Goal: Information Seeking & Learning: Learn about a topic

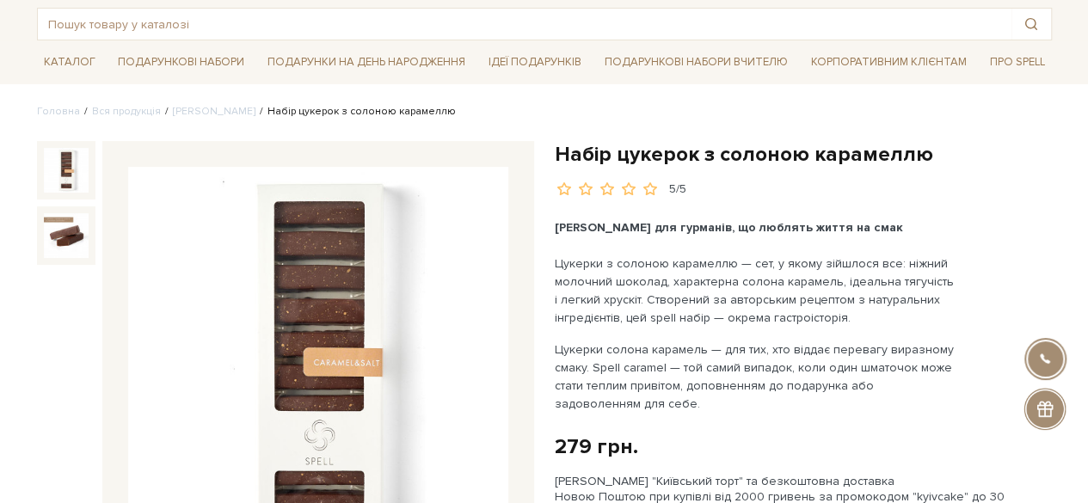
click at [652, 157] on h1 "Набір цукерок з солоною карамеллю" at bounding box center [803, 154] width 497 height 27
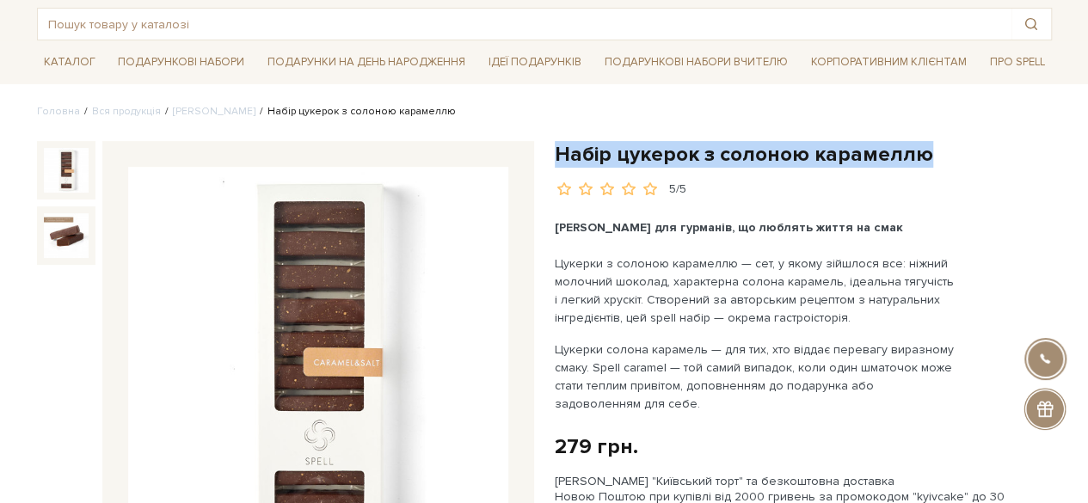
click at [652, 157] on h1 "Набір цукерок з солоною карамеллю" at bounding box center [803, 154] width 497 height 27
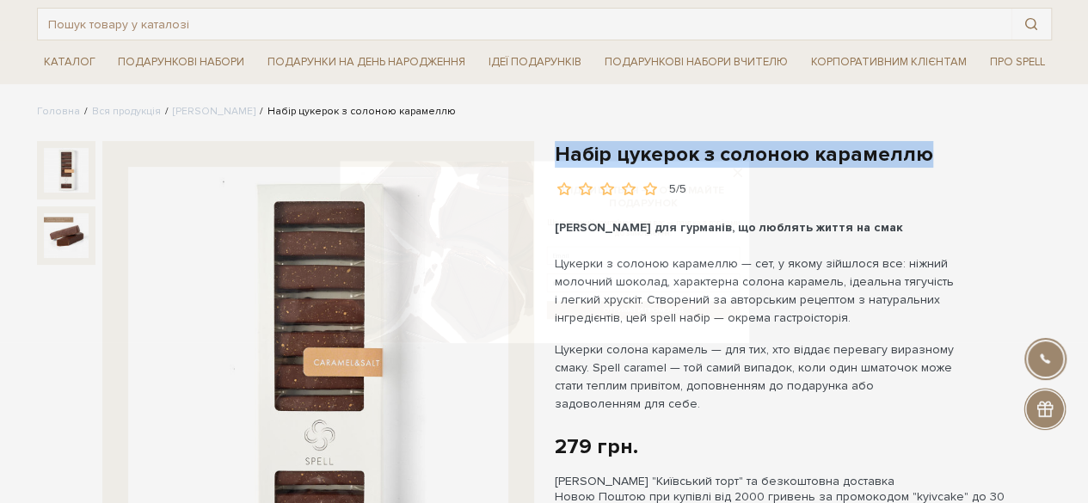
copy div "Набір цукерок з солоною карамеллю"
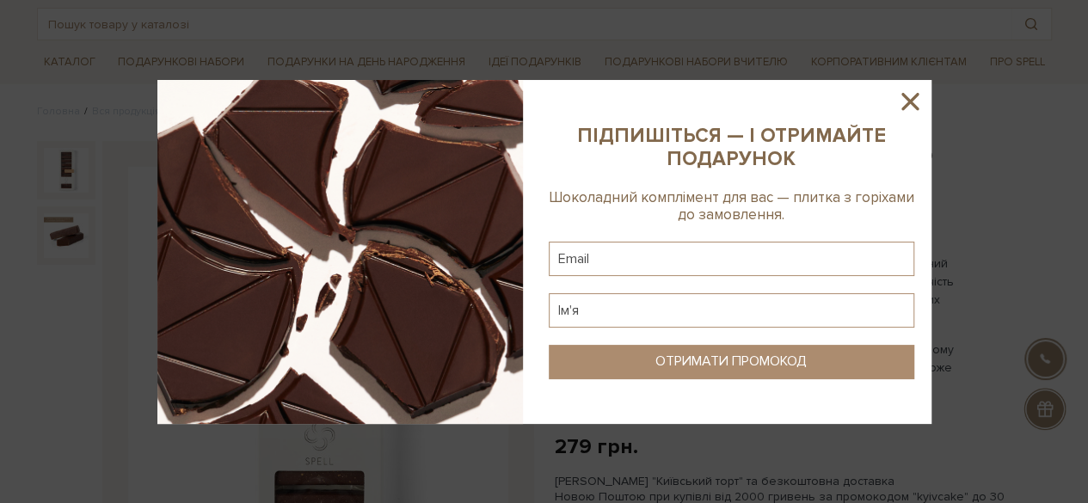
click at [918, 105] on icon at bounding box center [909, 101] width 29 height 29
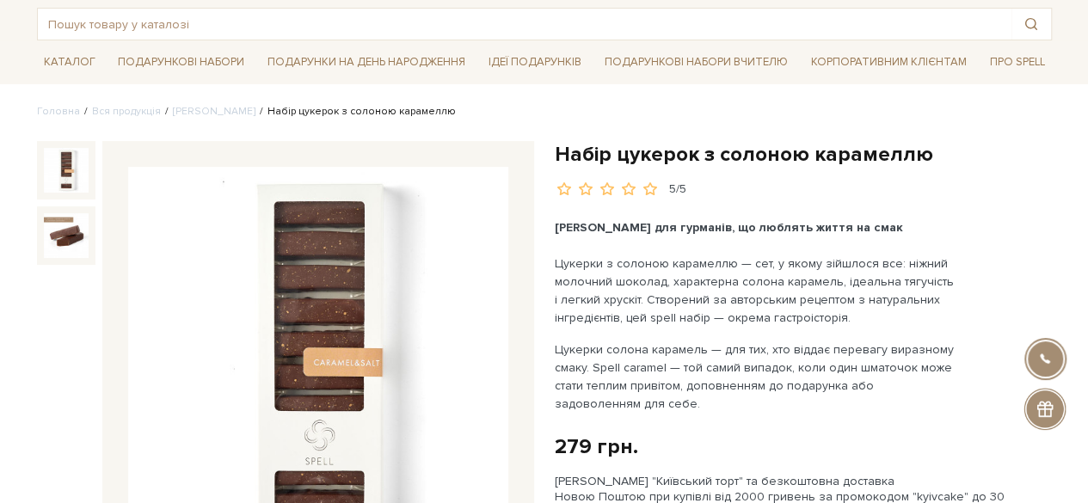
click at [673, 156] on h1 "Набір цукерок з солоною карамеллю" at bounding box center [803, 154] width 497 height 27
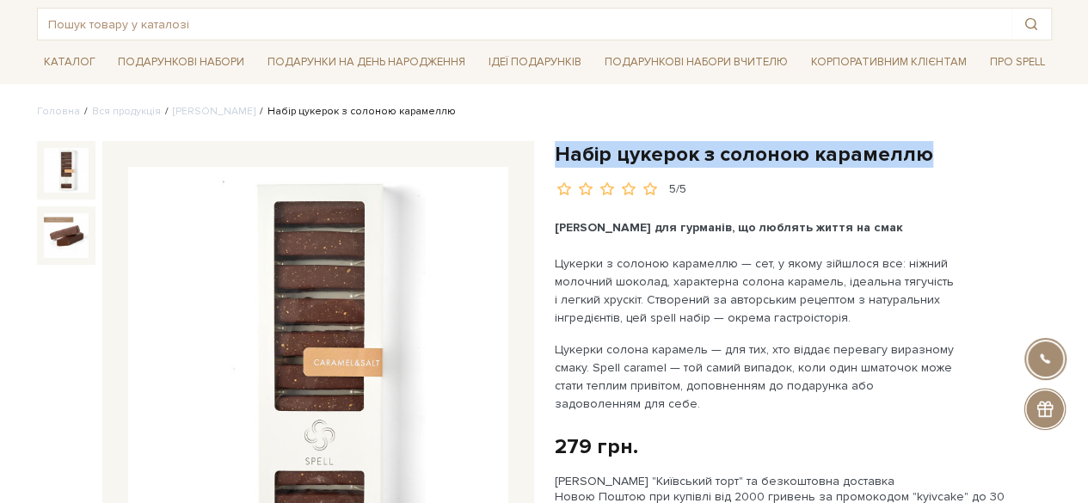
click at [673, 156] on h1 "Набір цукерок з солоною карамеллю" at bounding box center [803, 154] width 497 height 27
copy div "Набір цукерок з солоною карамеллю"
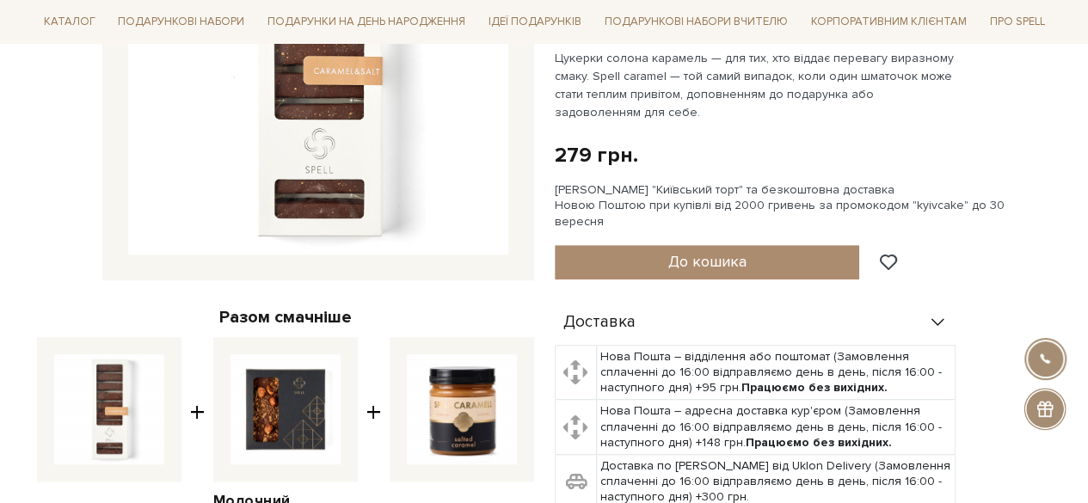
scroll to position [688, 0]
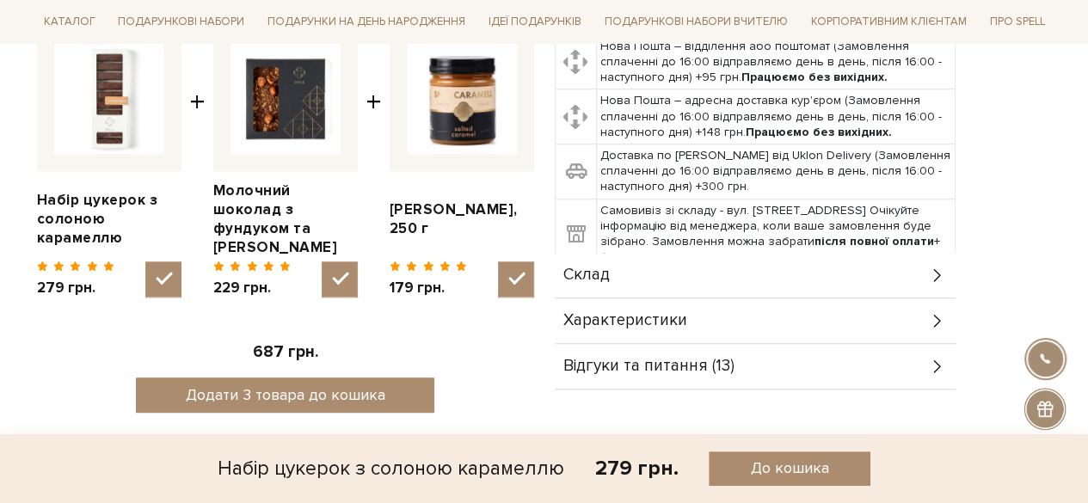
click at [743, 253] on div "Склад" at bounding box center [755, 275] width 401 height 45
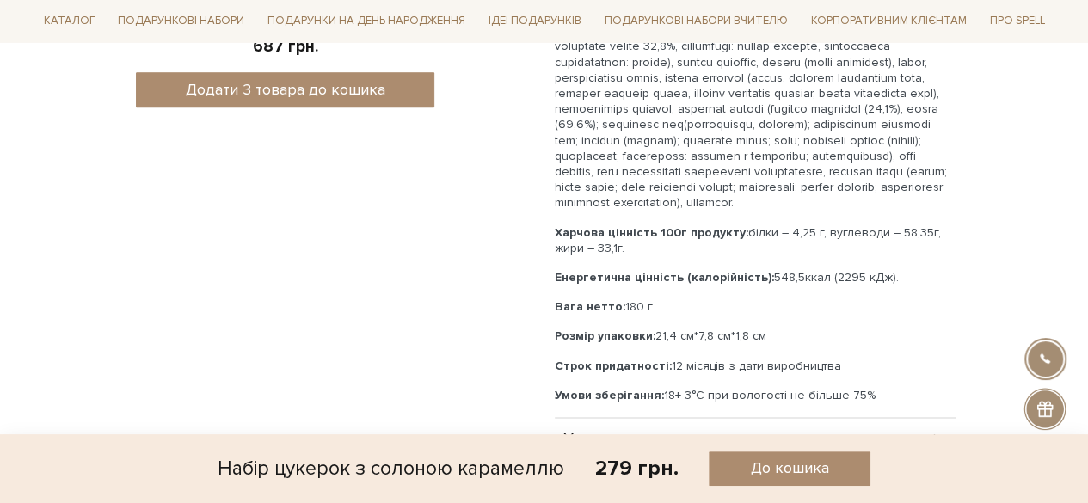
scroll to position [1032, 0]
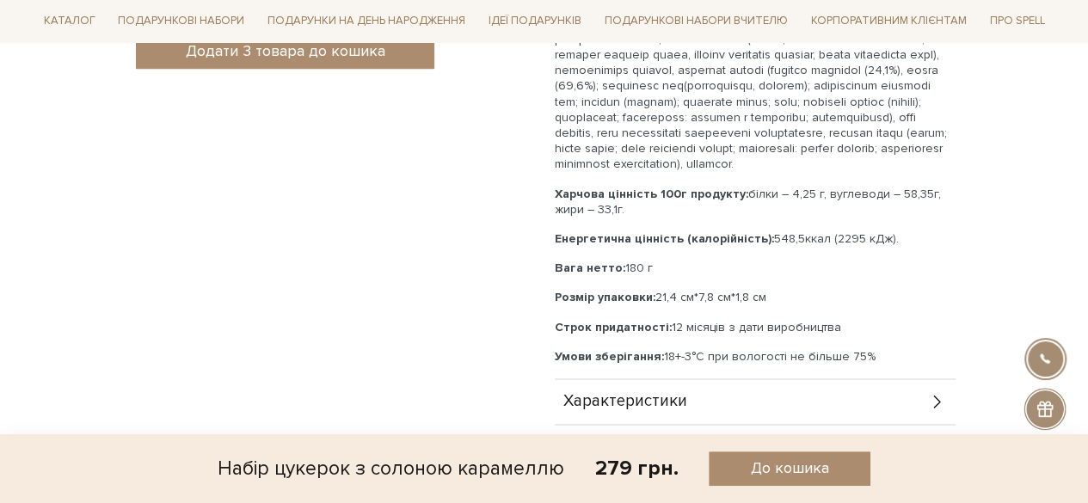
click at [629, 266] on p "Вага нетто: 180 г" at bounding box center [755, 268] width 401 height 15
click at [647, 270] on p "Вага нетто: 180 г" at bounding box center [755, 268] width 401 height 15
click at [706, 292] on p "Розмір упаковки: 21,4 см*7,8 см*1,8 см" at bounding box center [755, 297] width 401 height 15
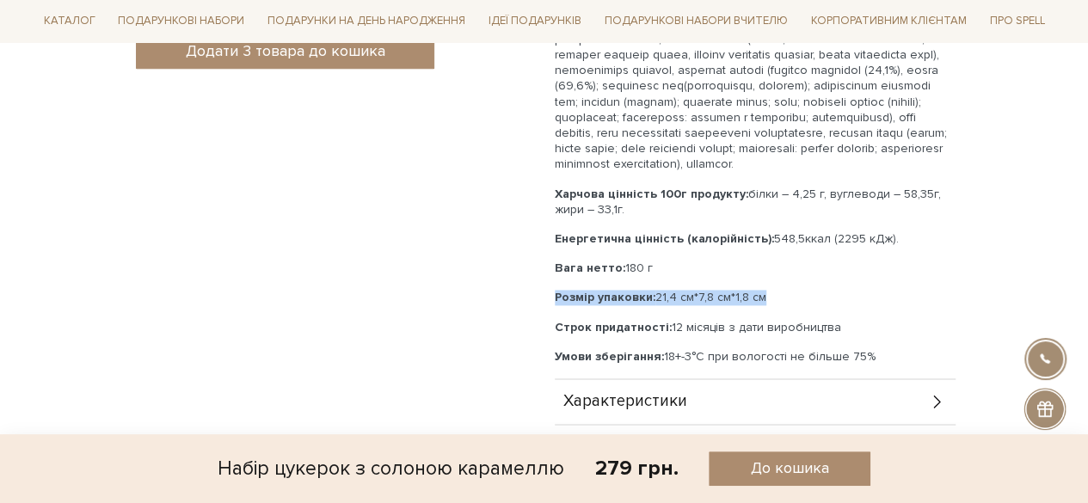
click at [706, 292] on p "Розмір упаковки: 21,4 см*7,8 см*1,8 см" at bounding box center [755, 297] width 401 height 15
copy p "Розмір упаковки: 21,4 см*7,8 см*1,8 см"
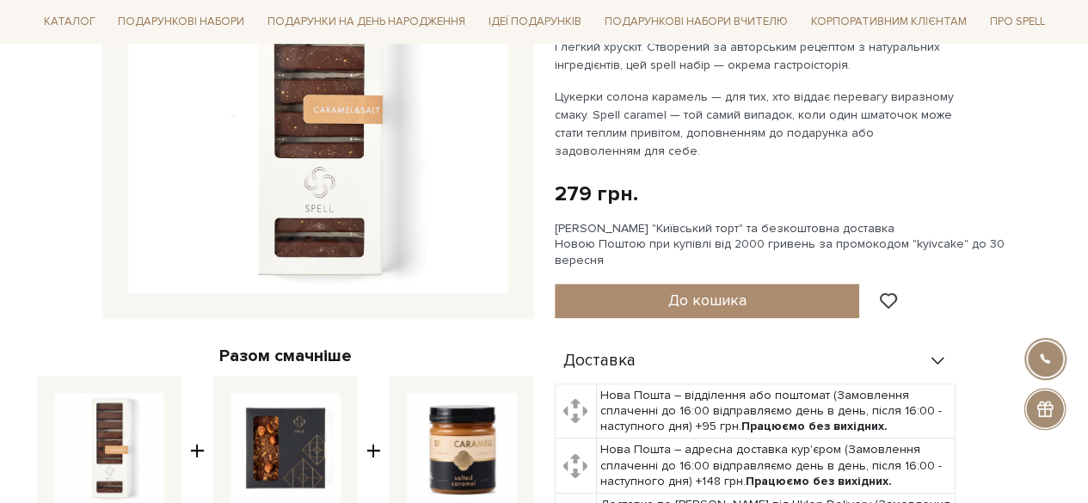
scroll to position [172, 0]
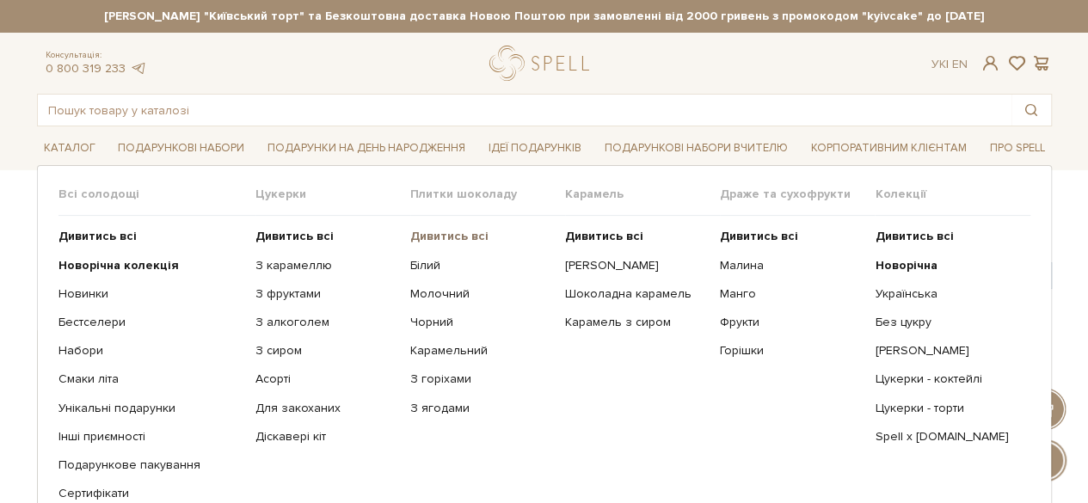
click at [437, 231] on b "Дивитись всі" at bounding box center [449, 236] width 78 height 15
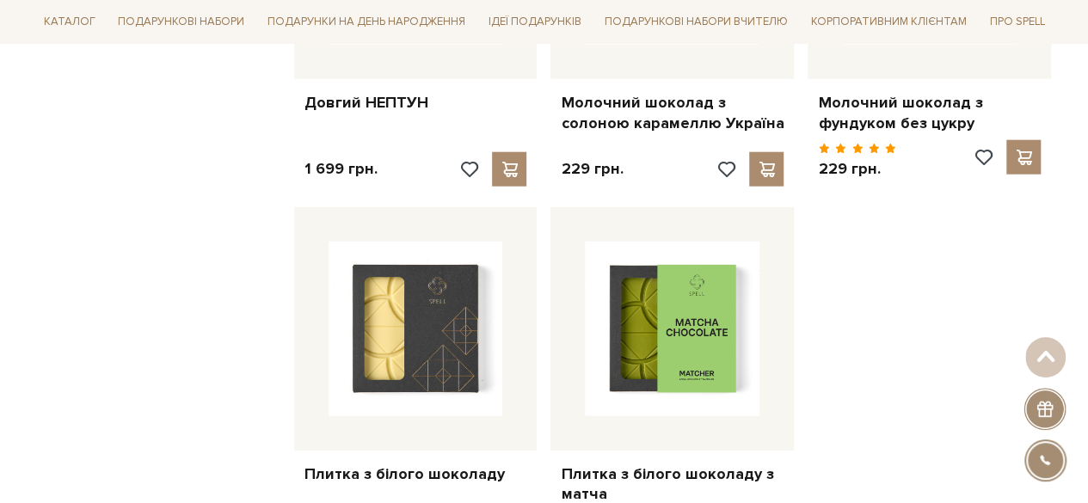
scroll to position [2322, 0]
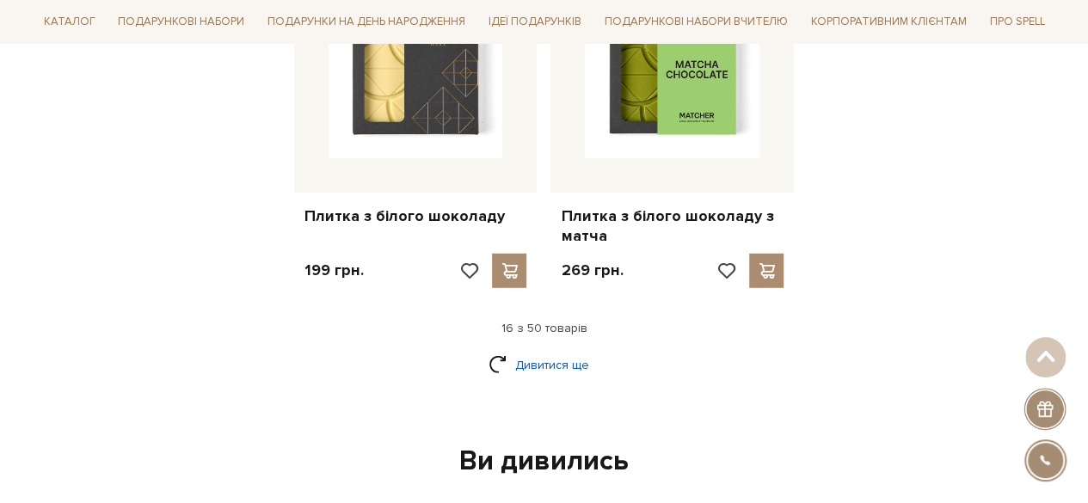
click at [564, 350] on link "Дивитися ще" at bounding box center [545, 365] width 112 height 30
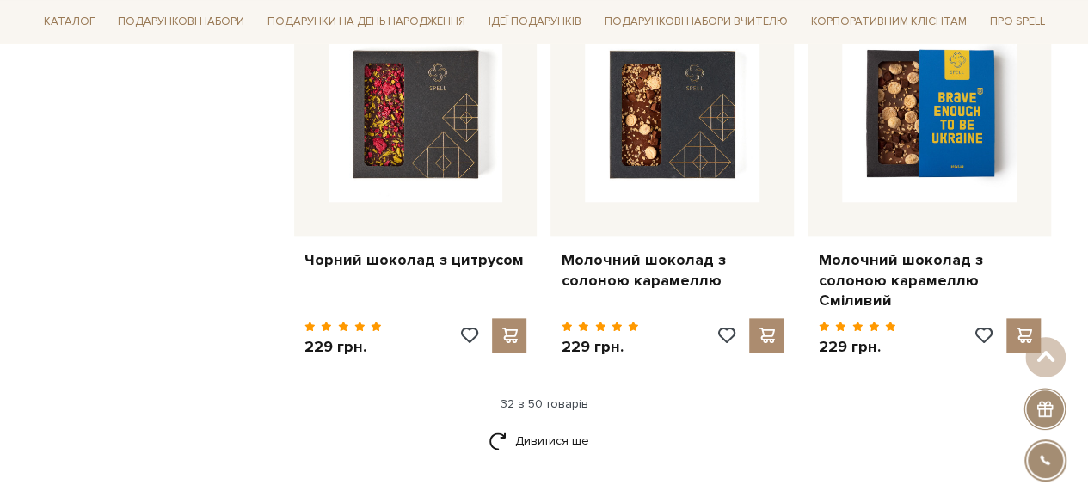
scroll to position [4214, 0]
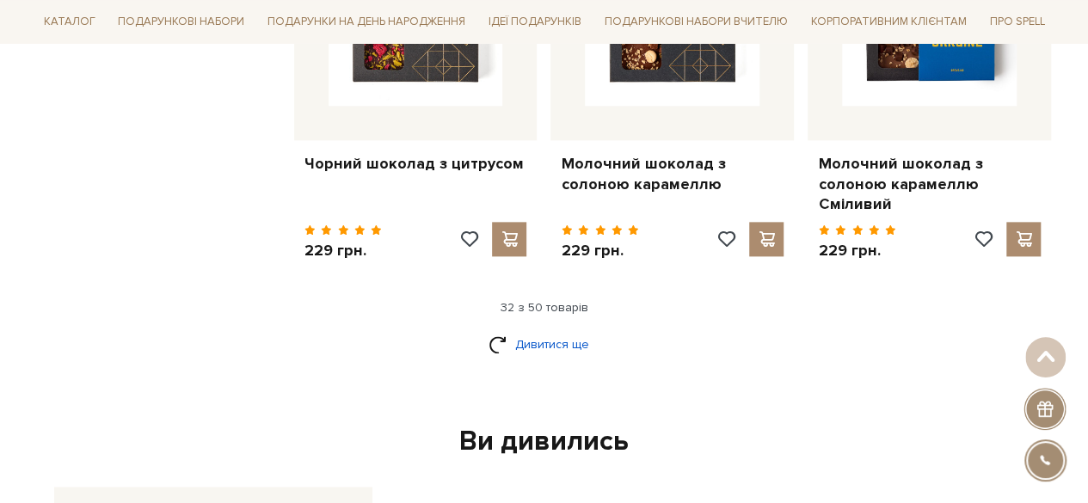
click at [568, 329] on link "Дивитися ще" at bounding box center [545, 344] width 112 height 30
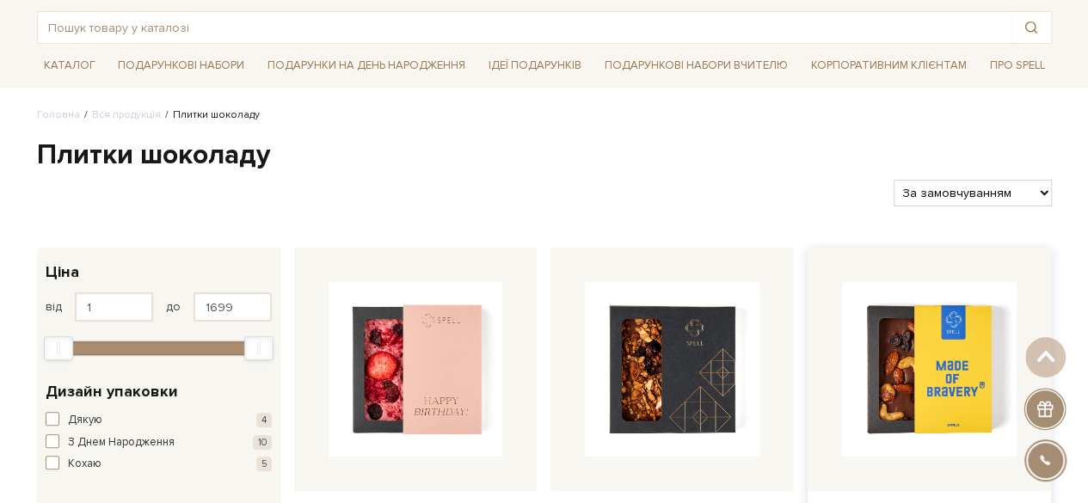
scroll to position [0, 0]
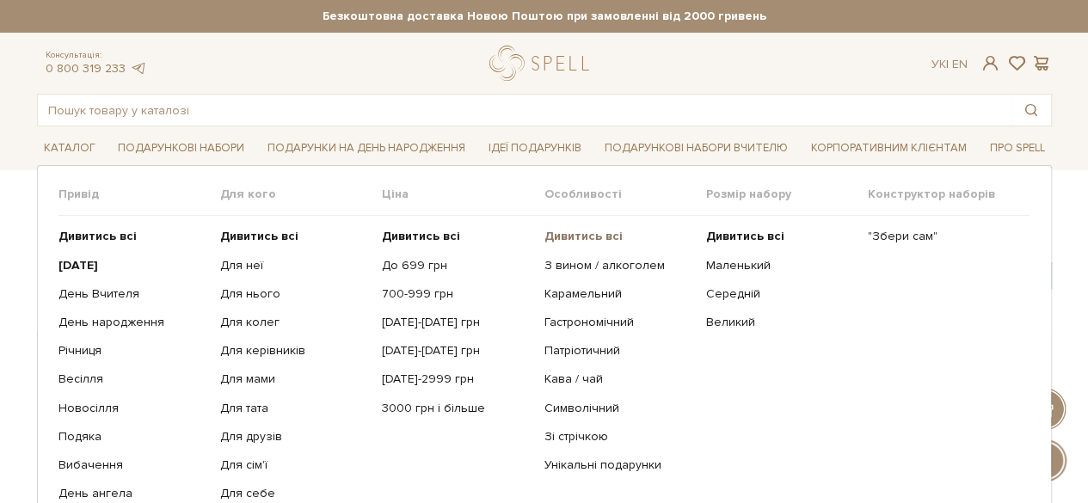
click at [606, 237] on b "Дивитись всі" at bounding box center [583, 236] width 78 height 15
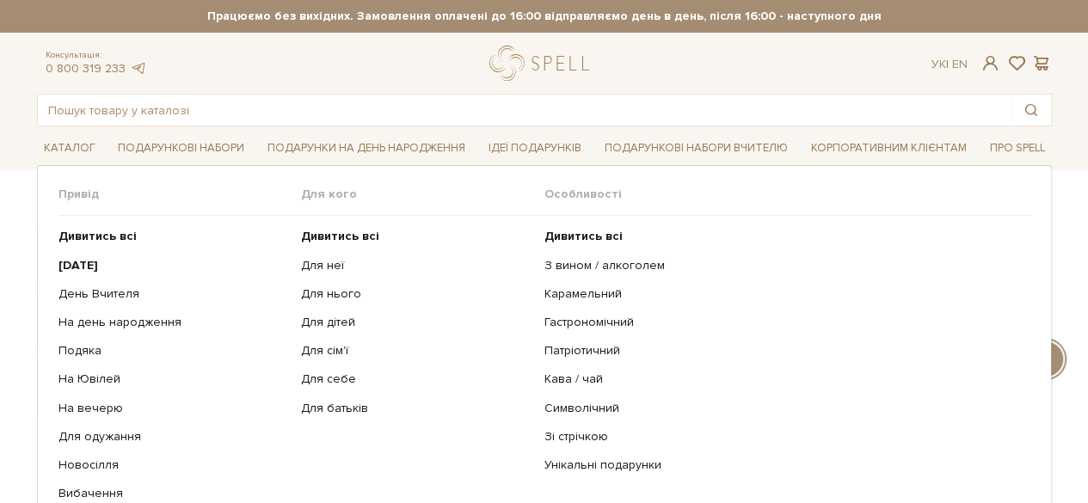
scroll to position [172, 0]
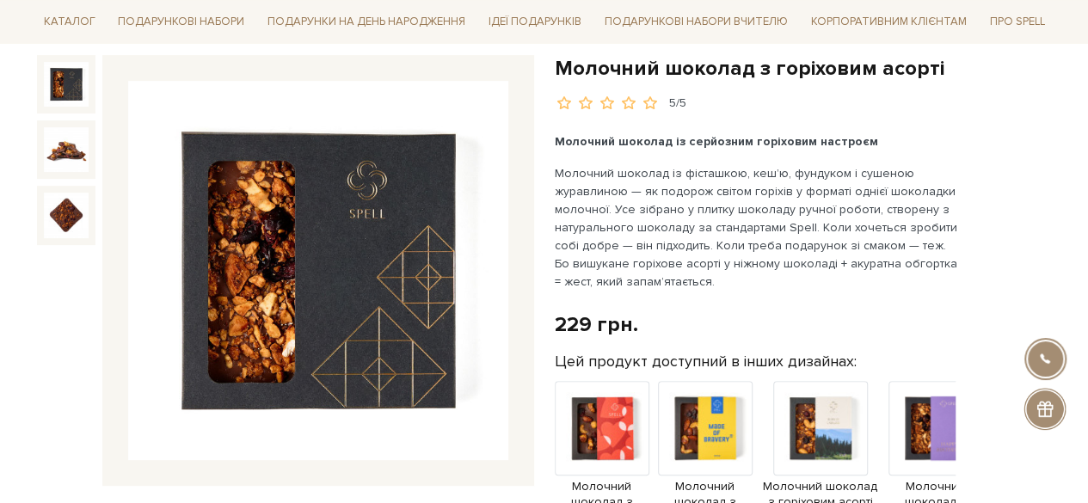
click at [332, 257] on img at bounding box center [318, 271] width 380 height 380
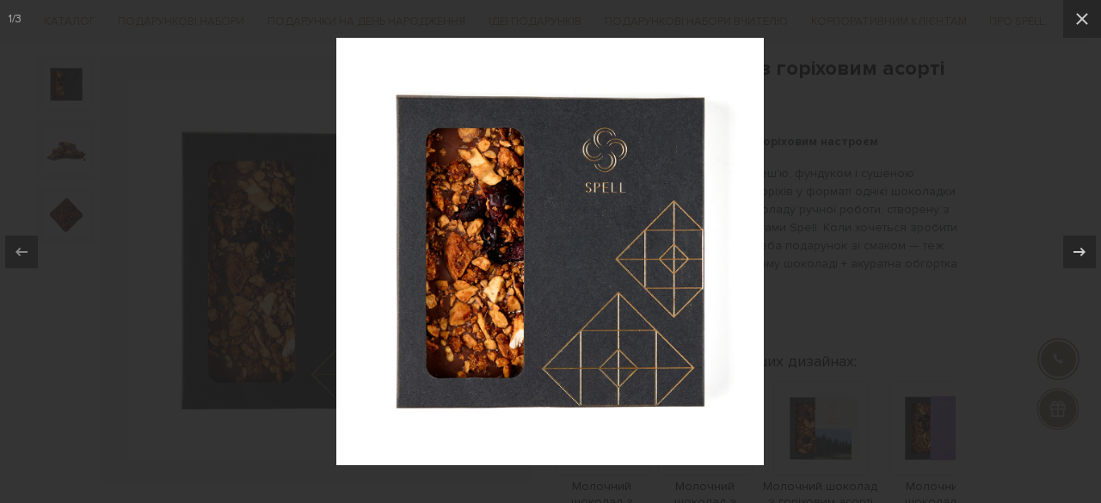
click at [851, 211] on div at bounding box center [550, 251] width 1101 height 503
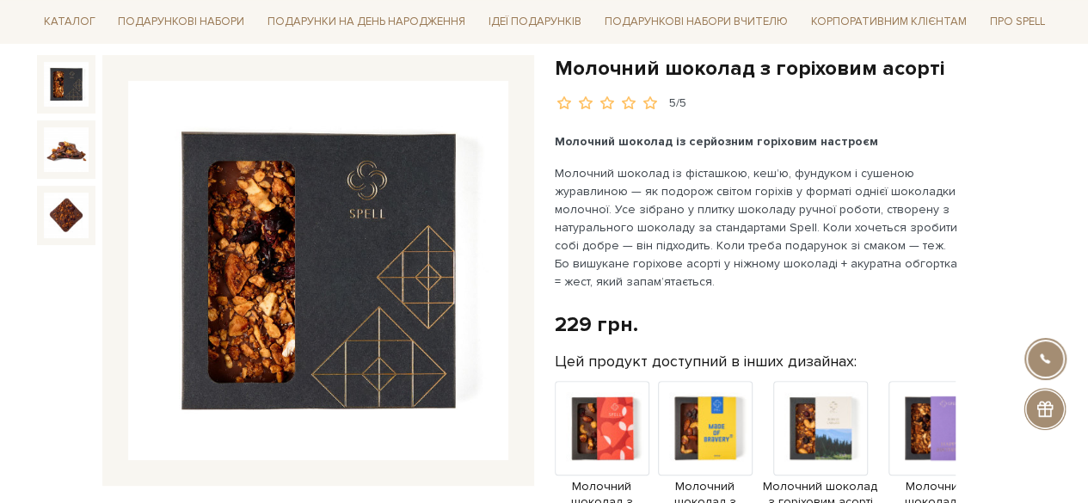
click at [700, 72] on h1 "Молочний шоколад з горіховим асорті" at bounding box center [803, 68] width 497 height 27
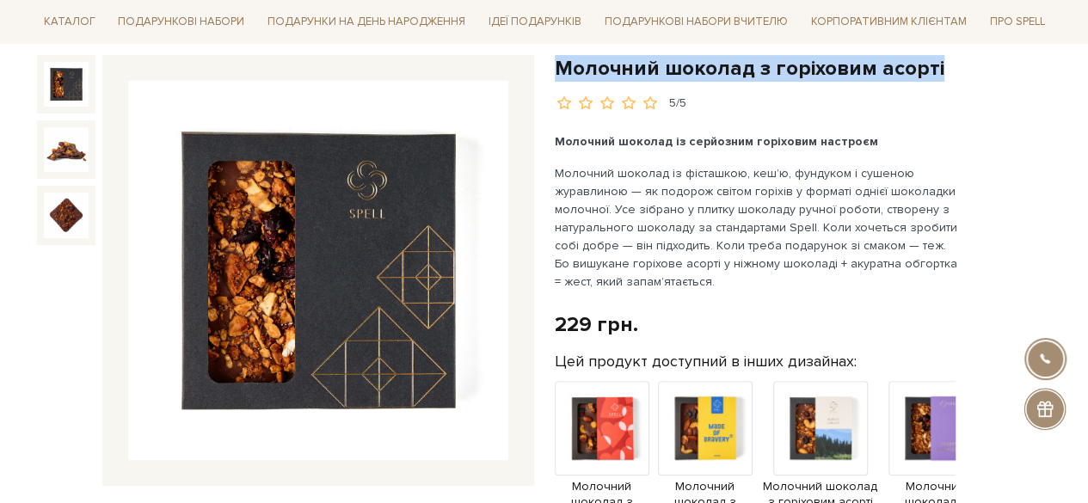
click at [700, 72] on h1 "Молочний шоколад з горіховим асорті" at bounding box center [803, 68] width 497 height 27
copy div "Молочний шоколад з горіховим асорті"
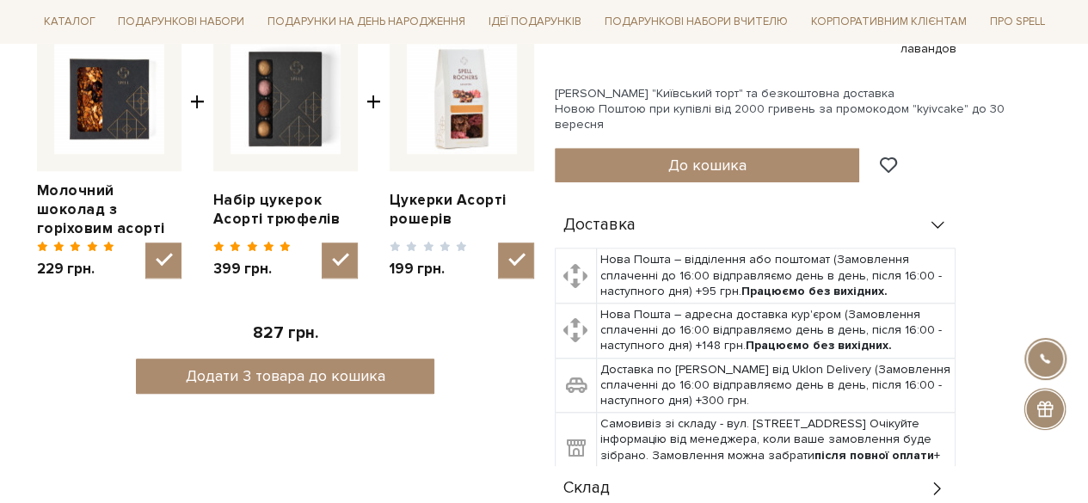
scroll to position [860, 0]
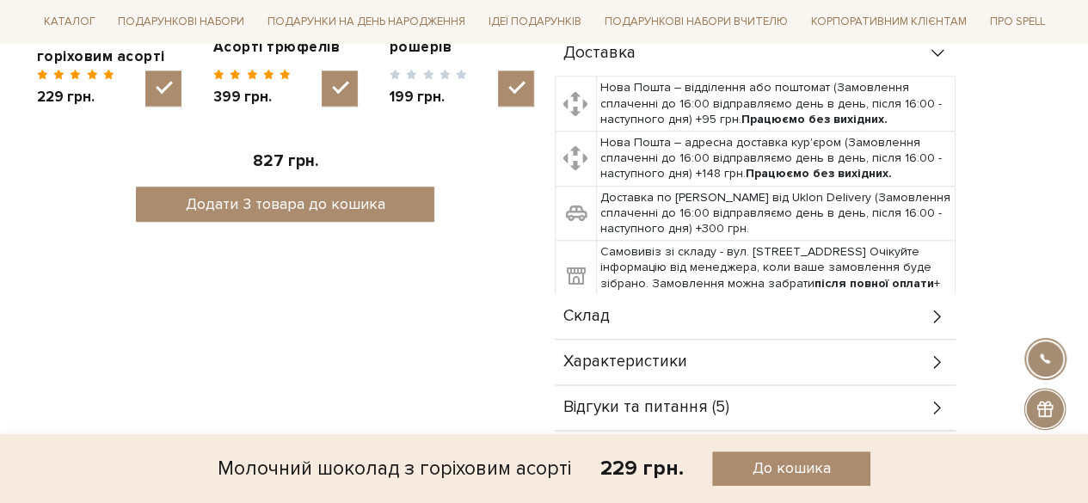
click at [661, 354] on span "Характеристики" at bounding box center [625, 361] width 124 height 15
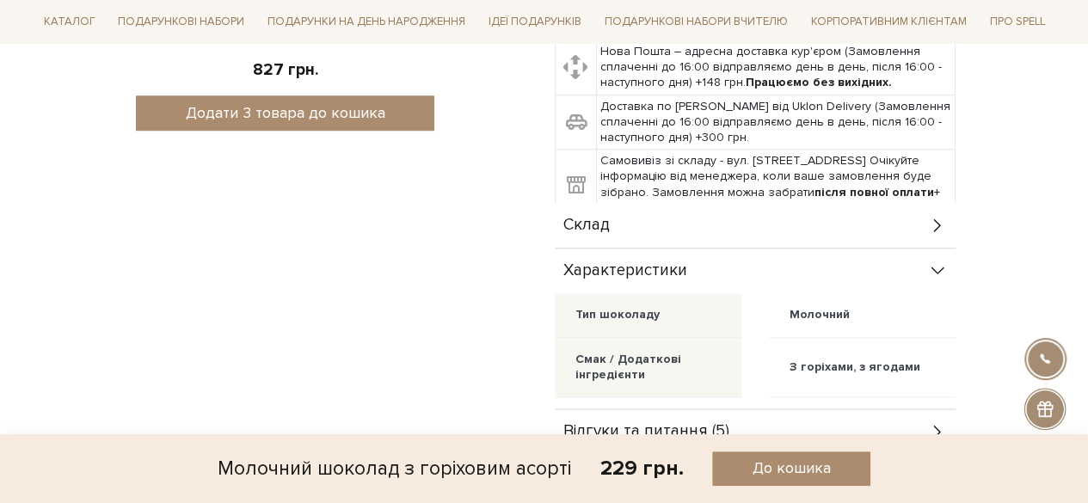
scroll to position [1032, 0]
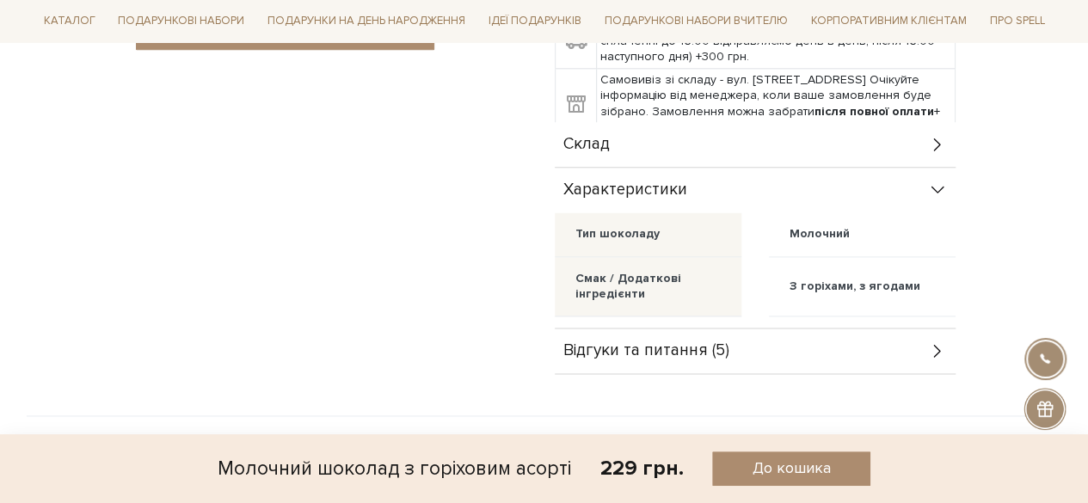
click at [708, 128] on div "Склад" at bounding box center [755, 144] width 401 height 45
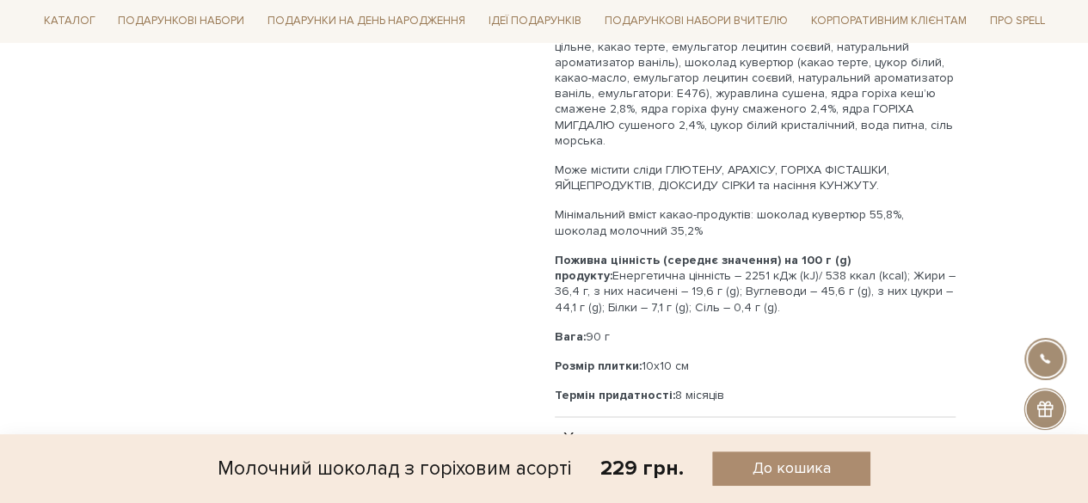
scroll to position [1290, 0]
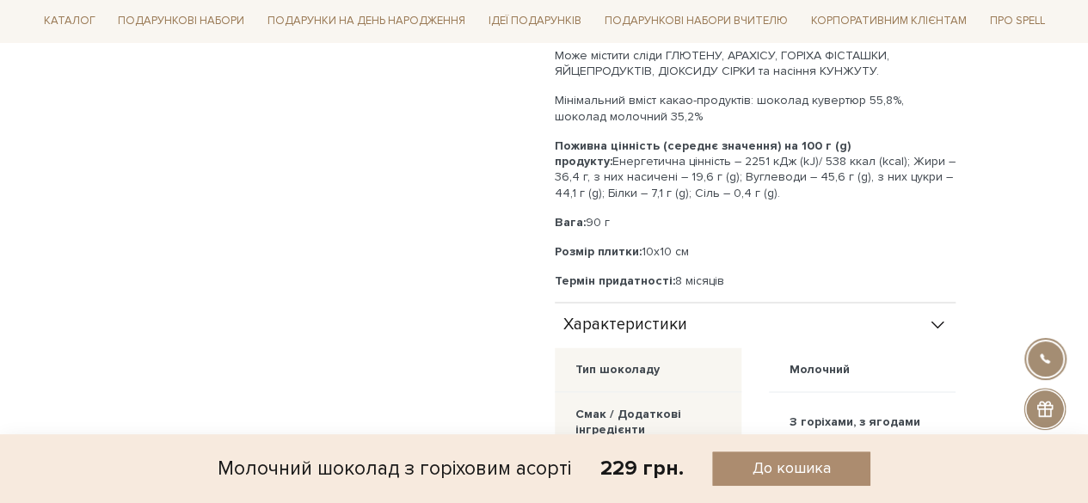
click at [587, 215] on p "Вага: 90 г" at bounding box center [755, 222] width 401 height 15
copy div "Вага: 90 г"
click at [650, 244] on p "Розмір плитки: 10х10 см" at bounding box center [755, 251] width 401 height 15
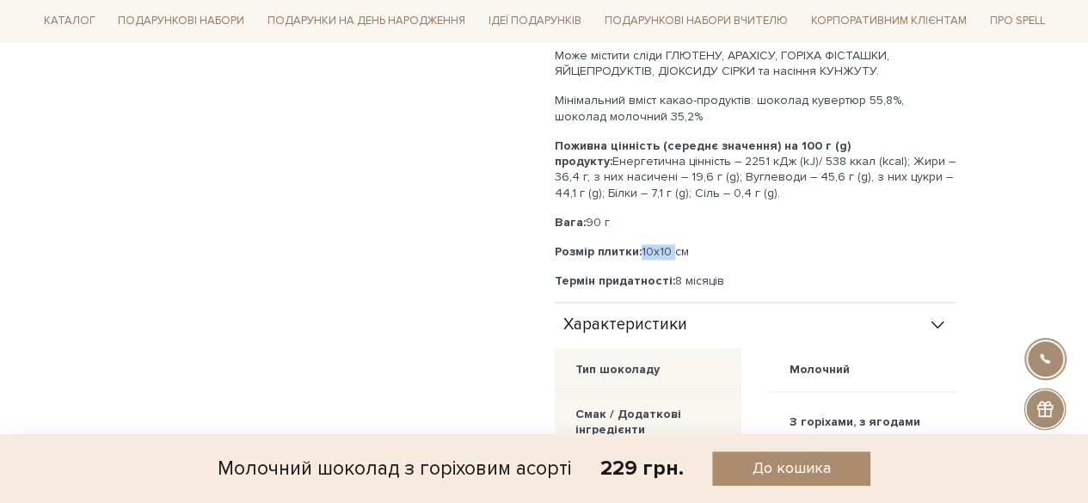
click at [650, 244] on p "Розмір плитки: 10х10 см" at bounding box center [755, 251] width 401 height 15
copy p "Розмір плитки: 10х10 см"
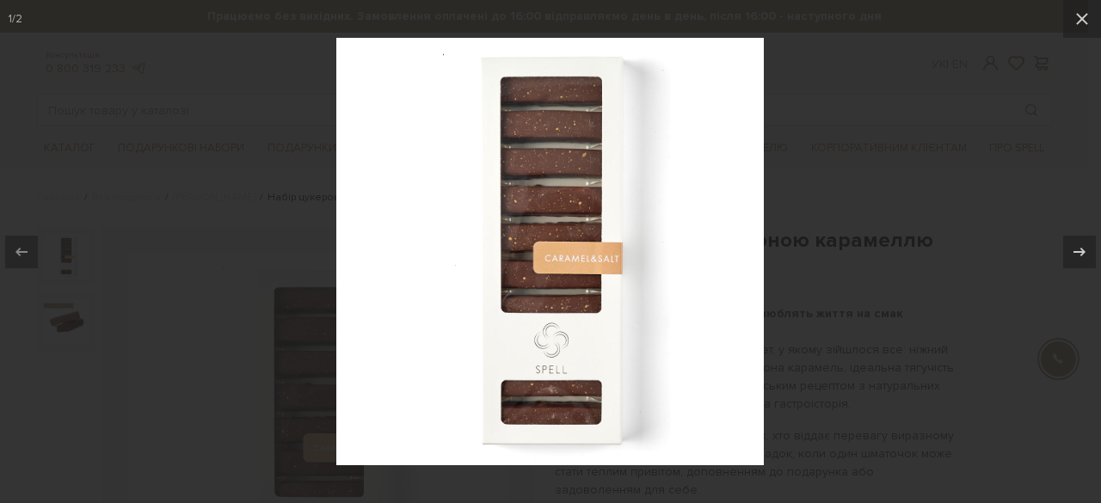
click at [858, 230] on div at bounding box center [550, 251] width 1101 height 503
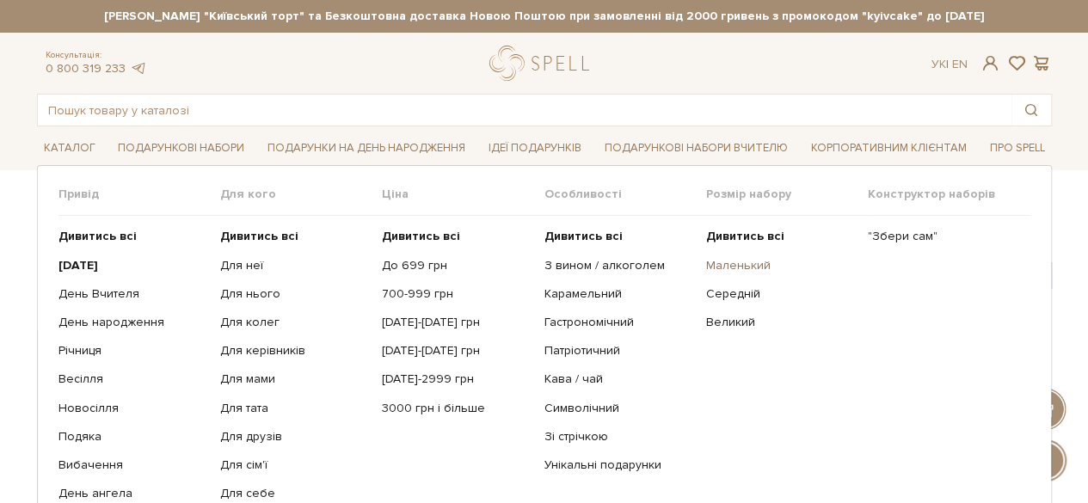
click at [717, 261] on link "Маленький" at bounding box center [780, 265] width 149 height 15
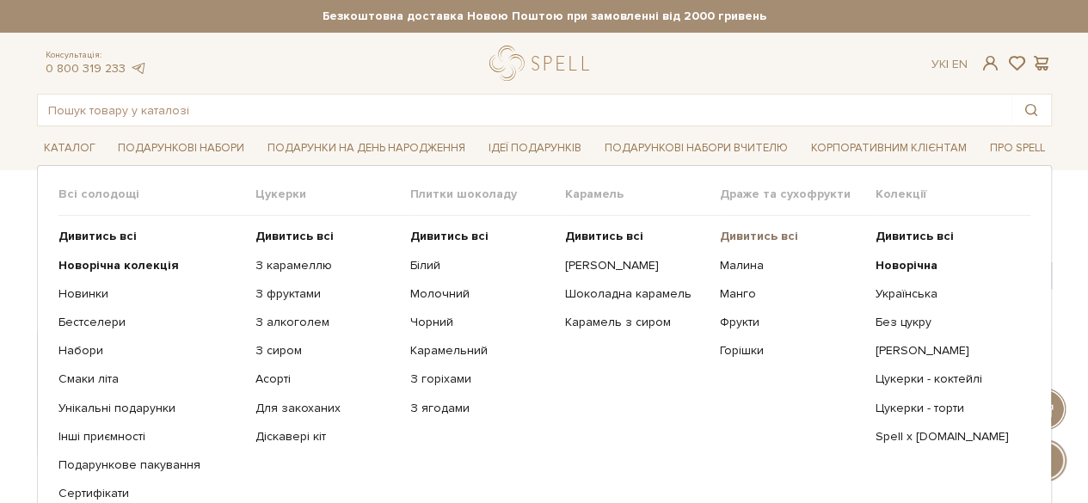
click at [758, 237] on b "Дивитись всі" at bounding box center [759, 236] width 78 height 15
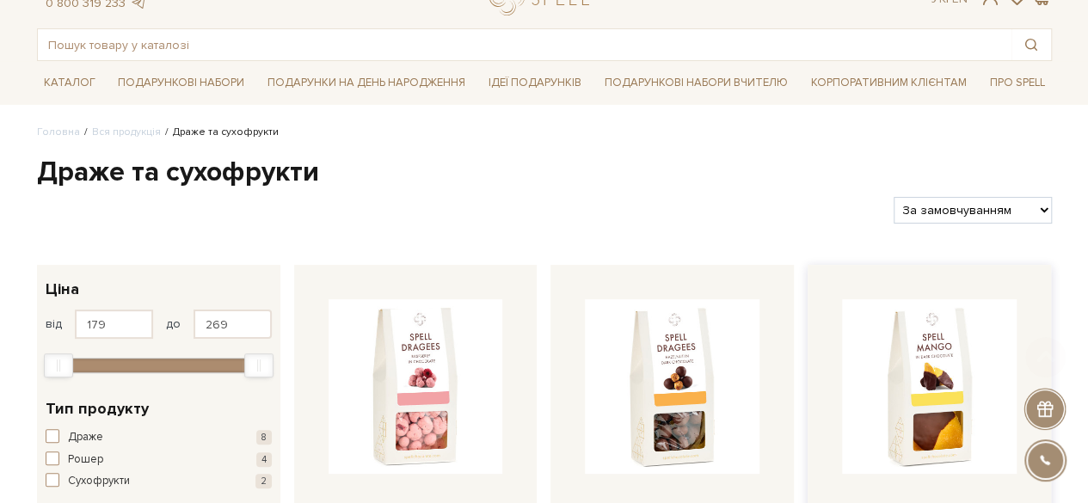
scroll to position [172, 0]
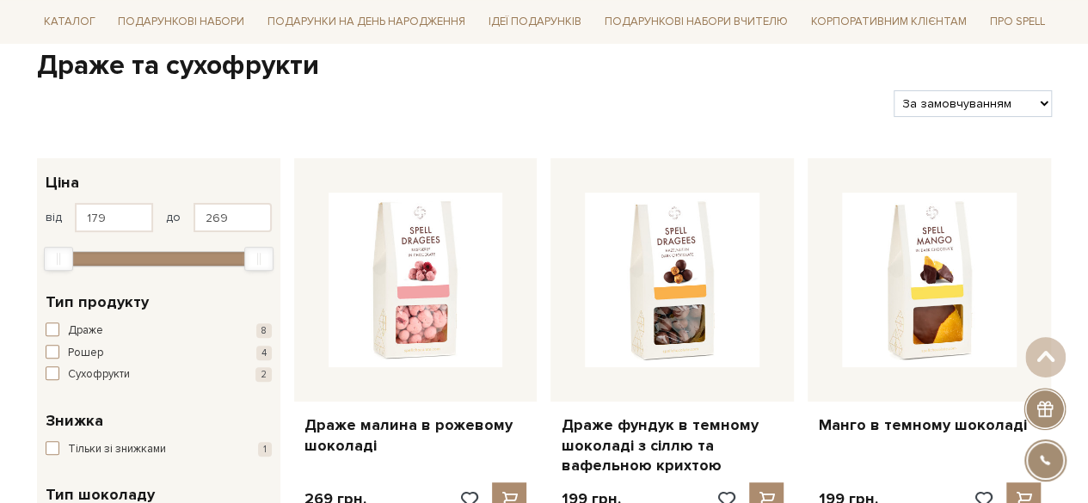
drag, startPoint x: 699, startPoint y: 261, endPoint x: 636, endPoint y: 129, distance: 146.2
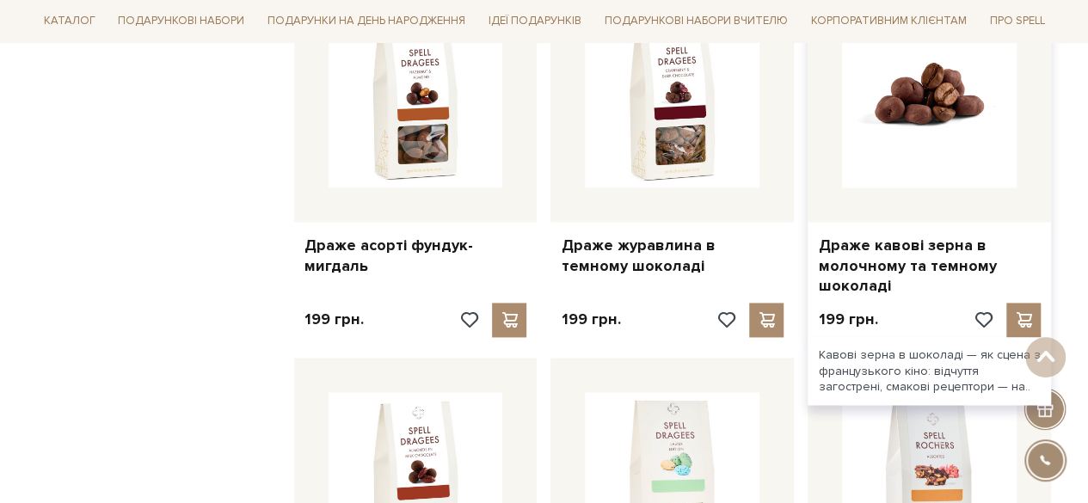
scroll to position [1118, 0]
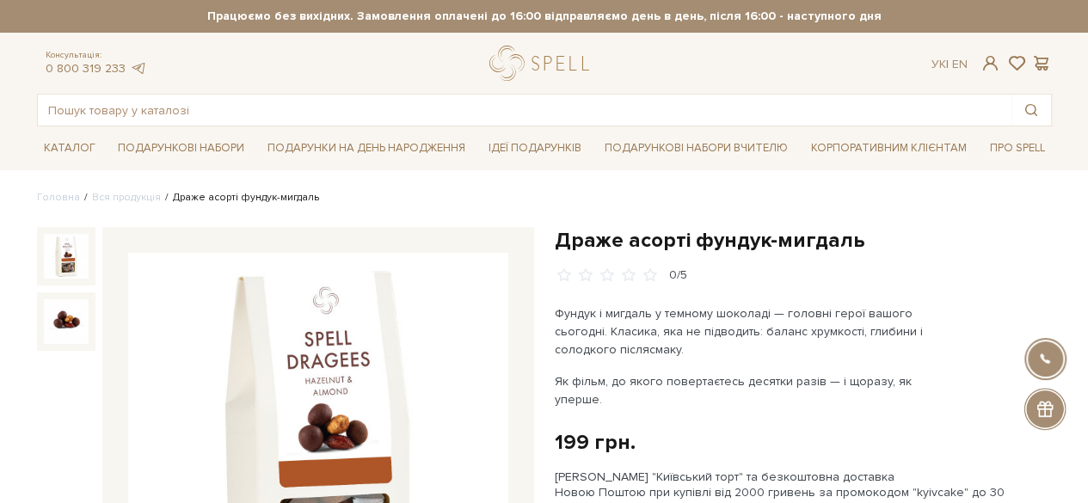
click at [666, 239] on h1 "Драже асорті фундук-мигдаль" at bounding box center [803, 240] width 497 height 27
click at [666, 238] on h1 "Драже асорті фундук-мигдаль" at bounding box center [803, 240] width 497 height 27
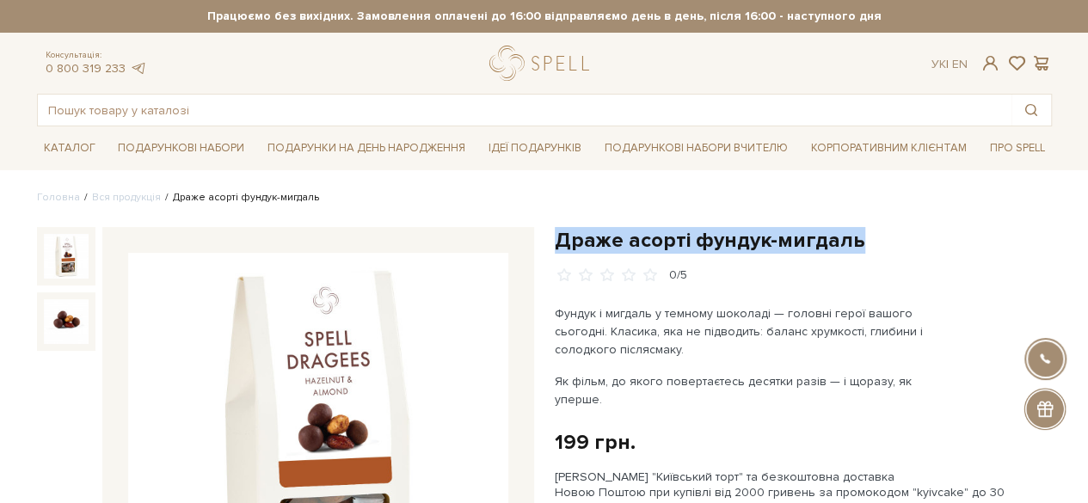
click at [666, 238] on h1 "Драже асорті фундук-мигдаль" at bounding box center [803, 240] width 497 height 27
copy div "Драже асорті фундук-мигдаль"
click at [354, 390] on img at bounding box center [318, 443] width 380 height 380
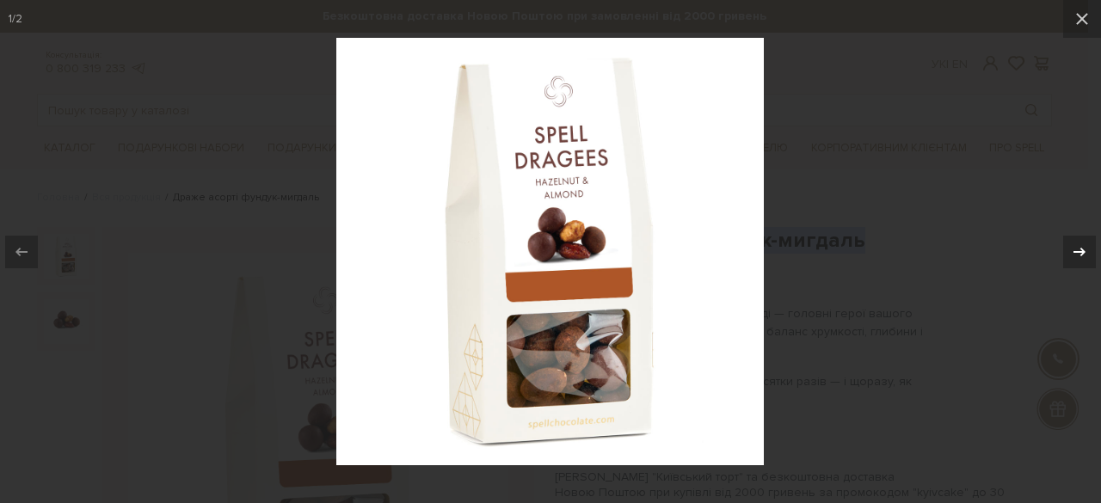
click at [1078, 237] on div at bounding box center [1079, 252] width 33 height 33
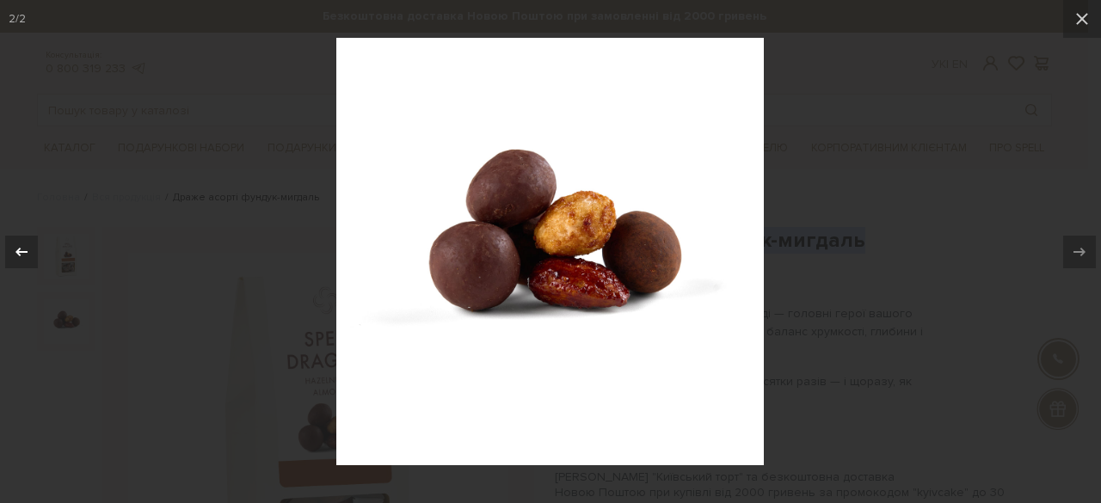
drag, startPoint x: 32, startPoint y: 256, endPoint x: 495, endPoint y: 188, distance: 468.5
click at [33, 256] on div at bounding box center [21, 252] width 33 height 33
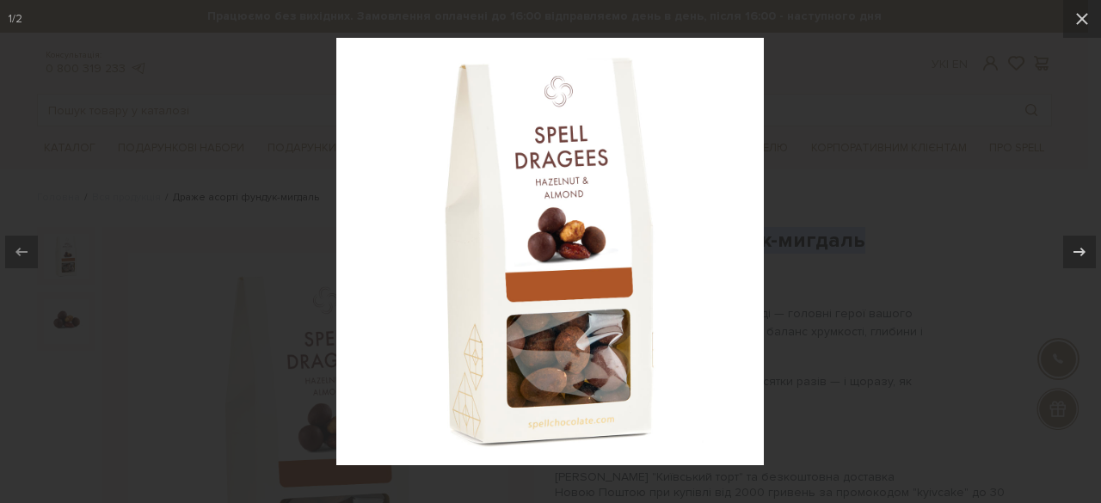
click at [867, 190] on div at bounding box center [550, 251] width 1101 height 503
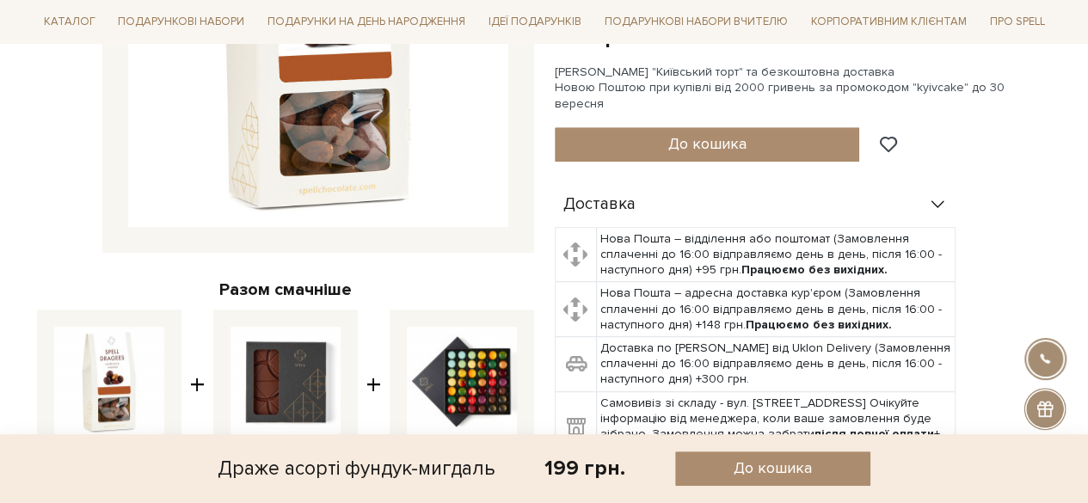
scroll to position [602, 0]
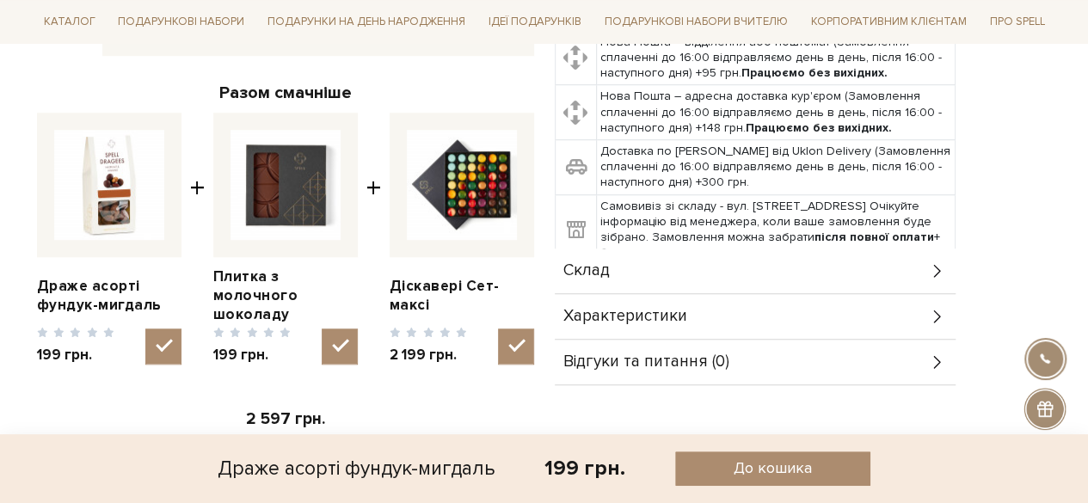
click at [684, 249] on div "Склад" at bounding box center [755, 271] width 401 height 45
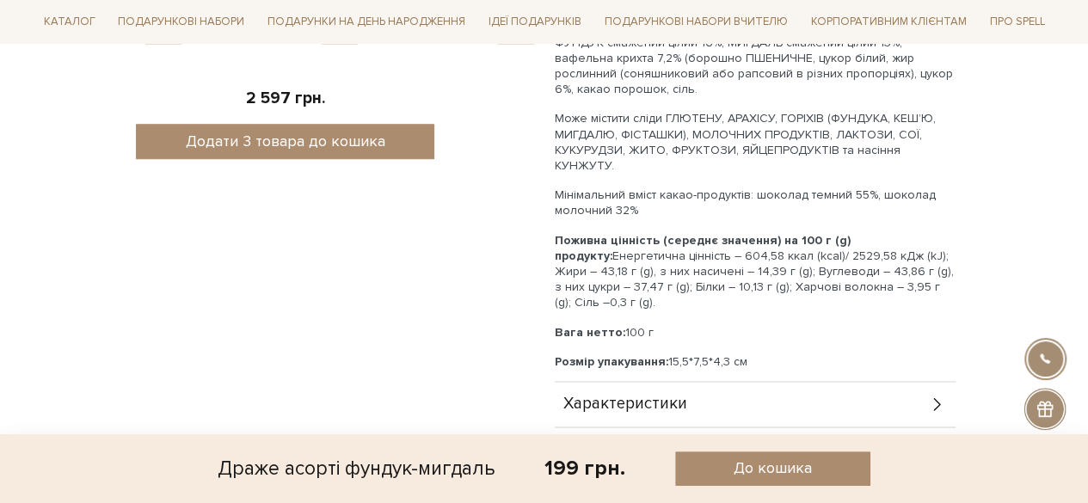
scroll to position [946, 0]
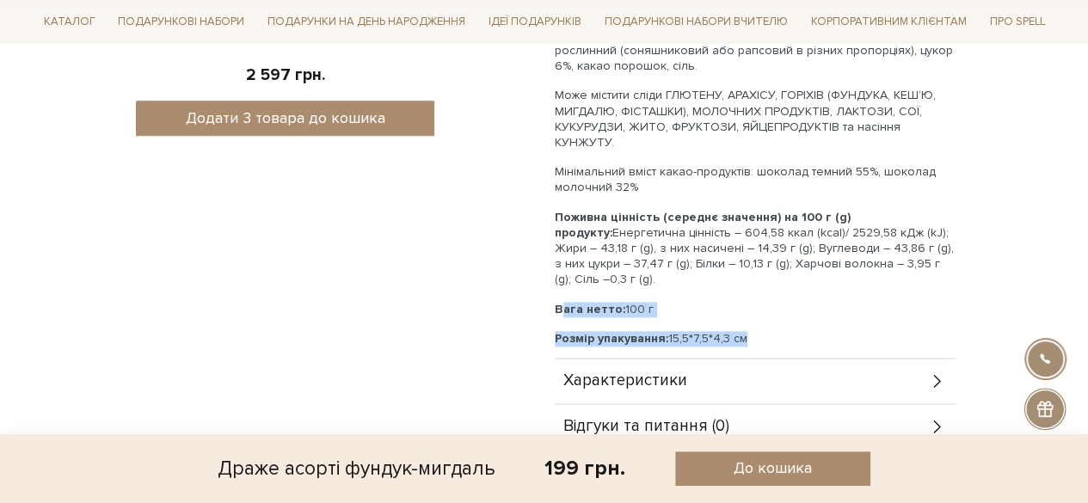
drag, startPoint x: 744, startPoint y: 270, endPoint x: 550, endPoint y: 237, distance: 197.3
copy div "Вага нетто: 100 г Розмір упакування: 15,5*7,5*4,3 см"
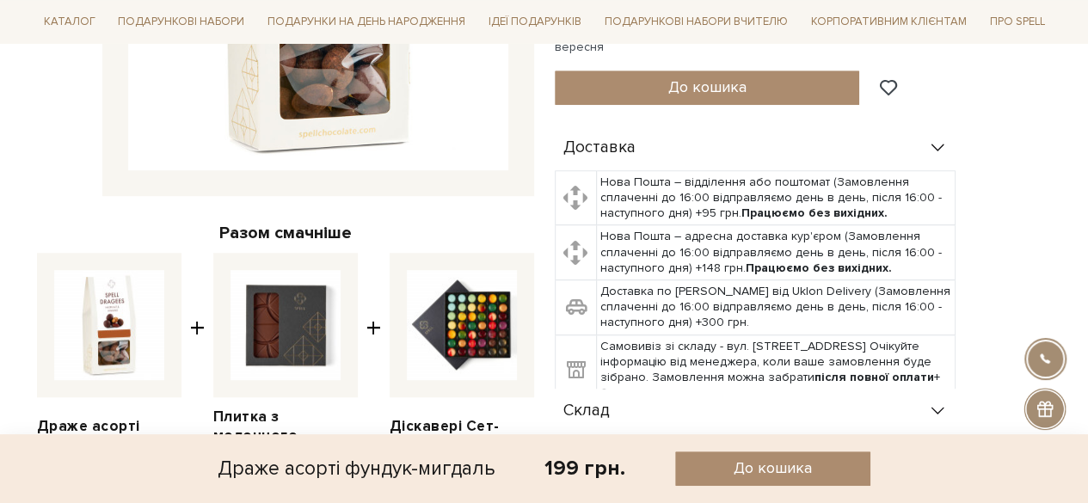
scroll to position [344, 0]
